Goal: Go to known website: Access a specific website the user already knows

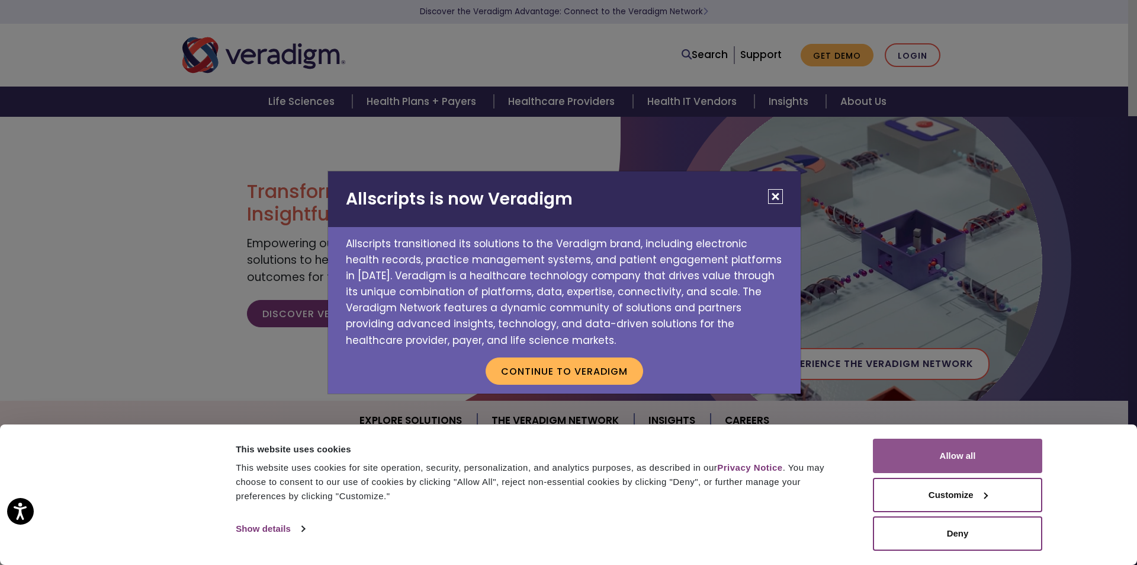
click at [956, 450] on button "Allow all" at bounding box center [957, 455] width 169 height 34
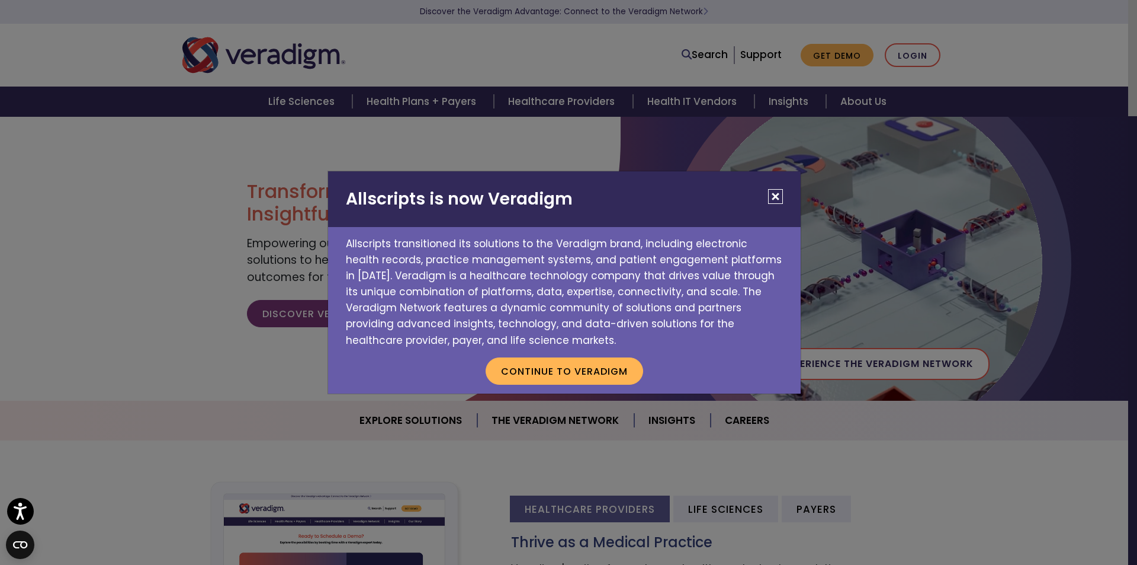
click at [773, 196] on button "Close" at bounding box center [775, 196] width 15 height 15
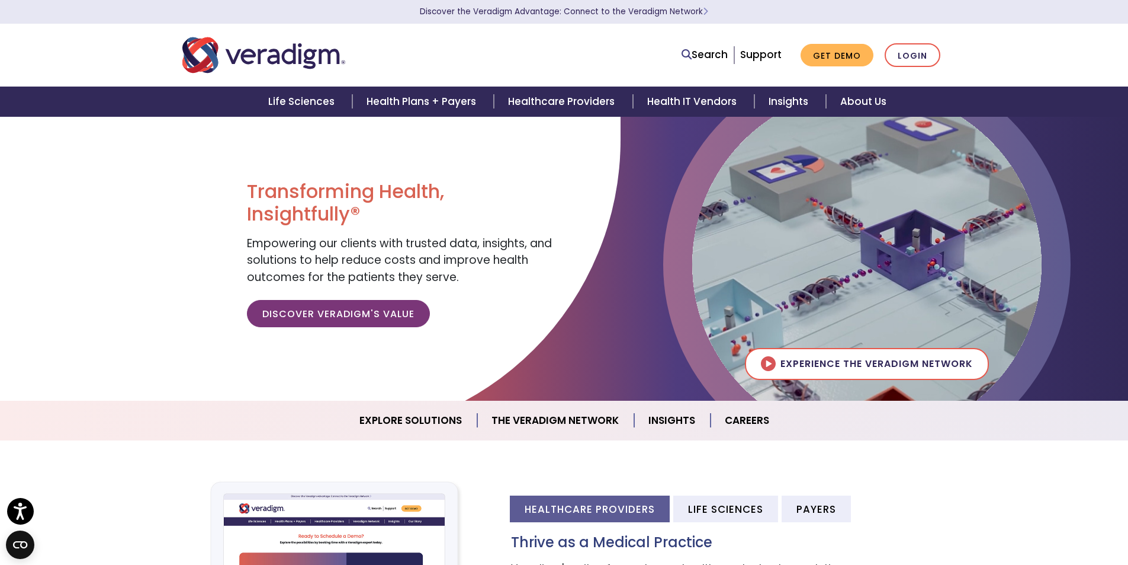
click at [773, 196] on img at bounding box center [866, 263] width 349 height 349
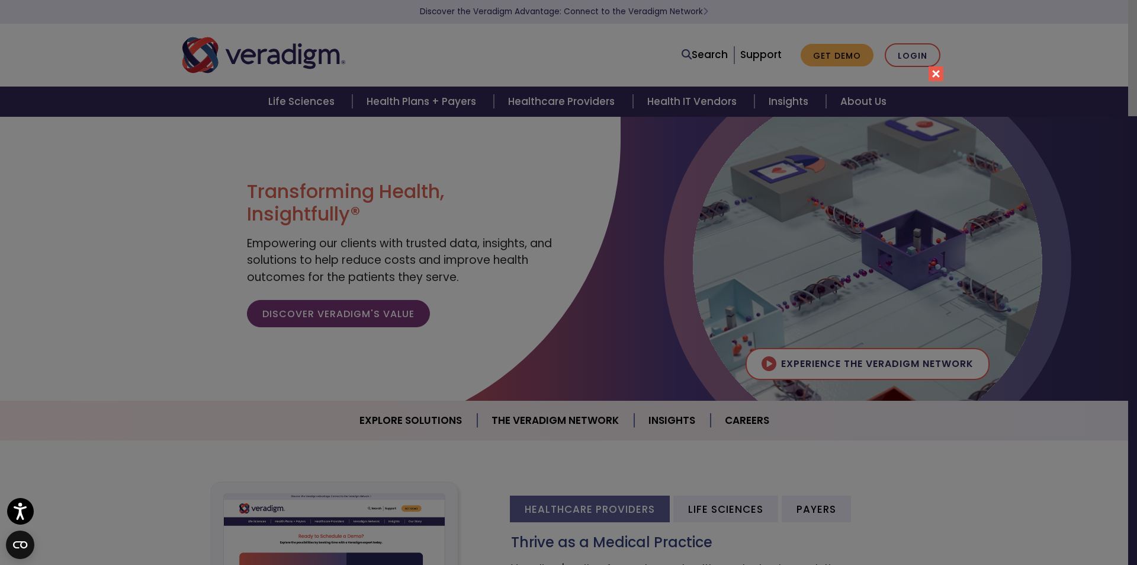
click at [938, 73] on button "Close" at bounding box center [936, 73] width 15 height 15
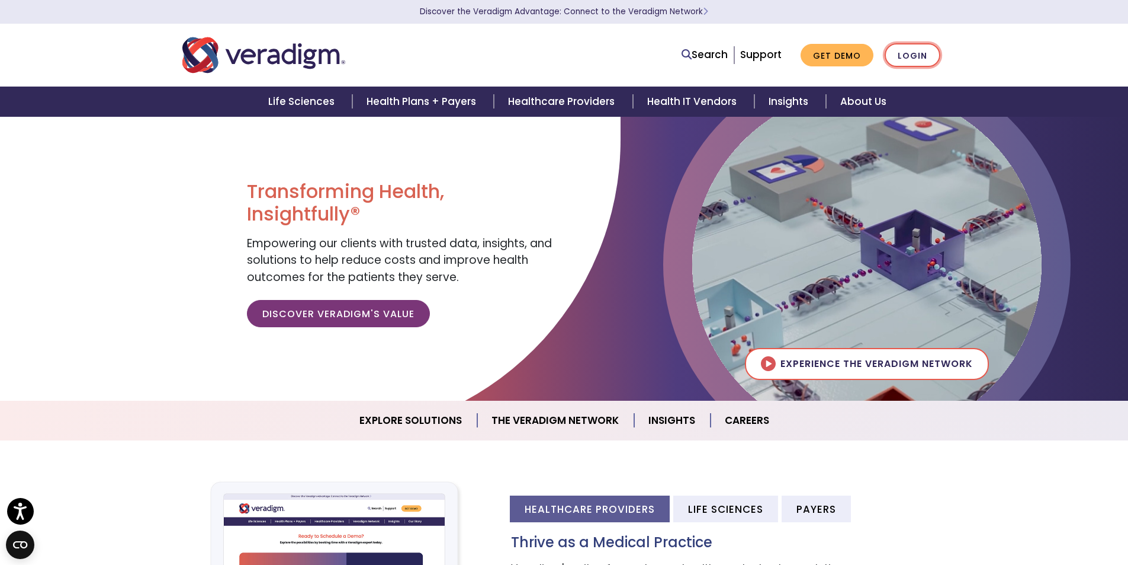
click at [917, 54] on link "Login" at bounding box center [913, 55] width 56 height 24
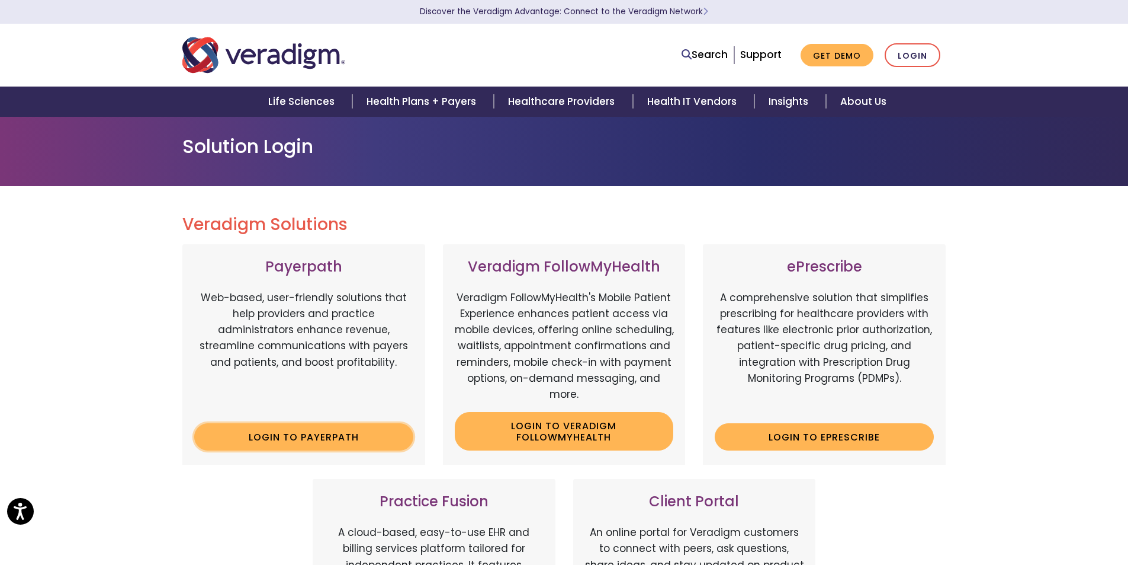
click at [263, 434] on link "Login to Payerpath" at bounding box center [303, 436] width 219 height 27
